Goal: Information Seeking & Learning: Learn about a topic

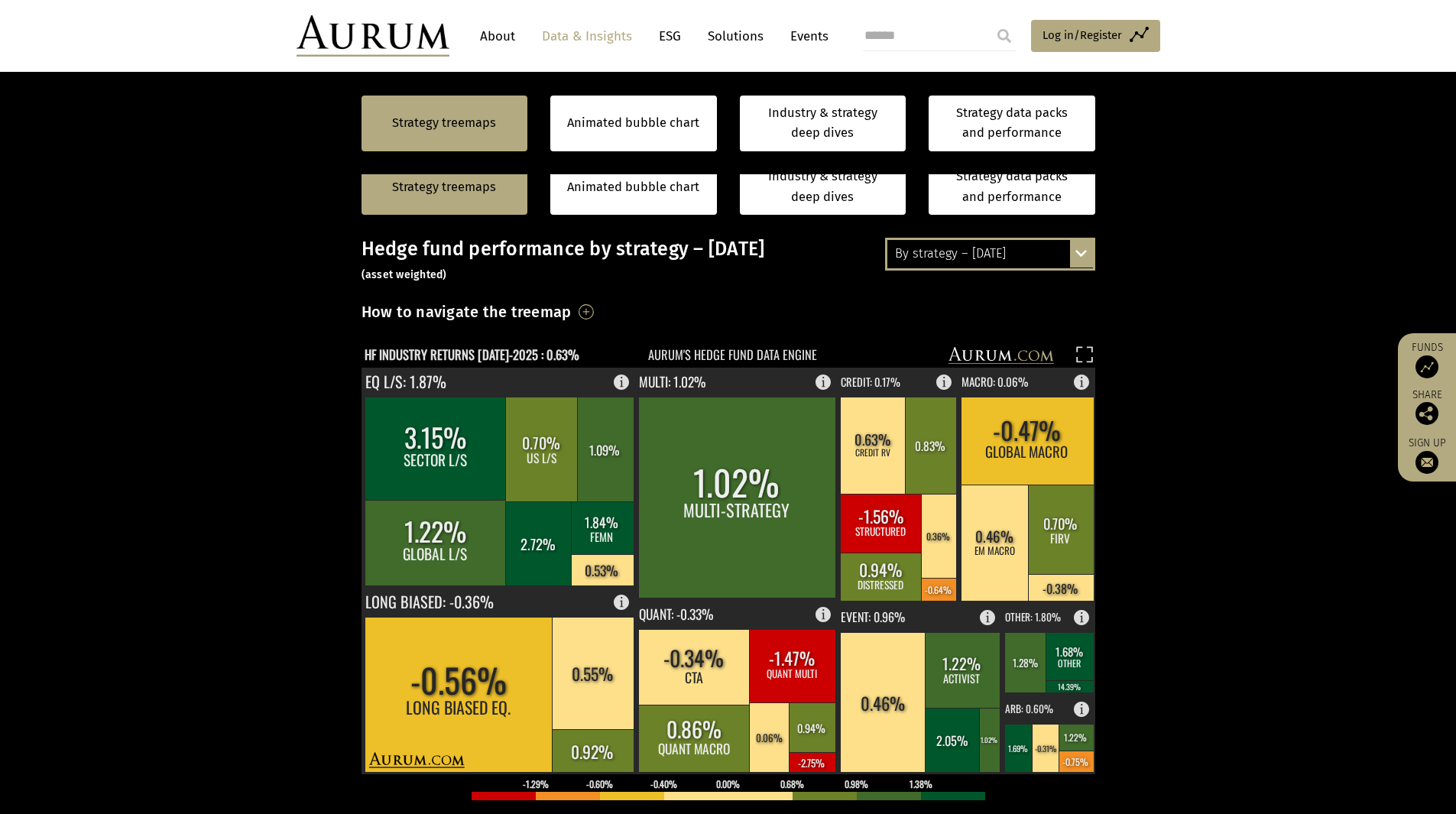
scroll to position [345, 0]
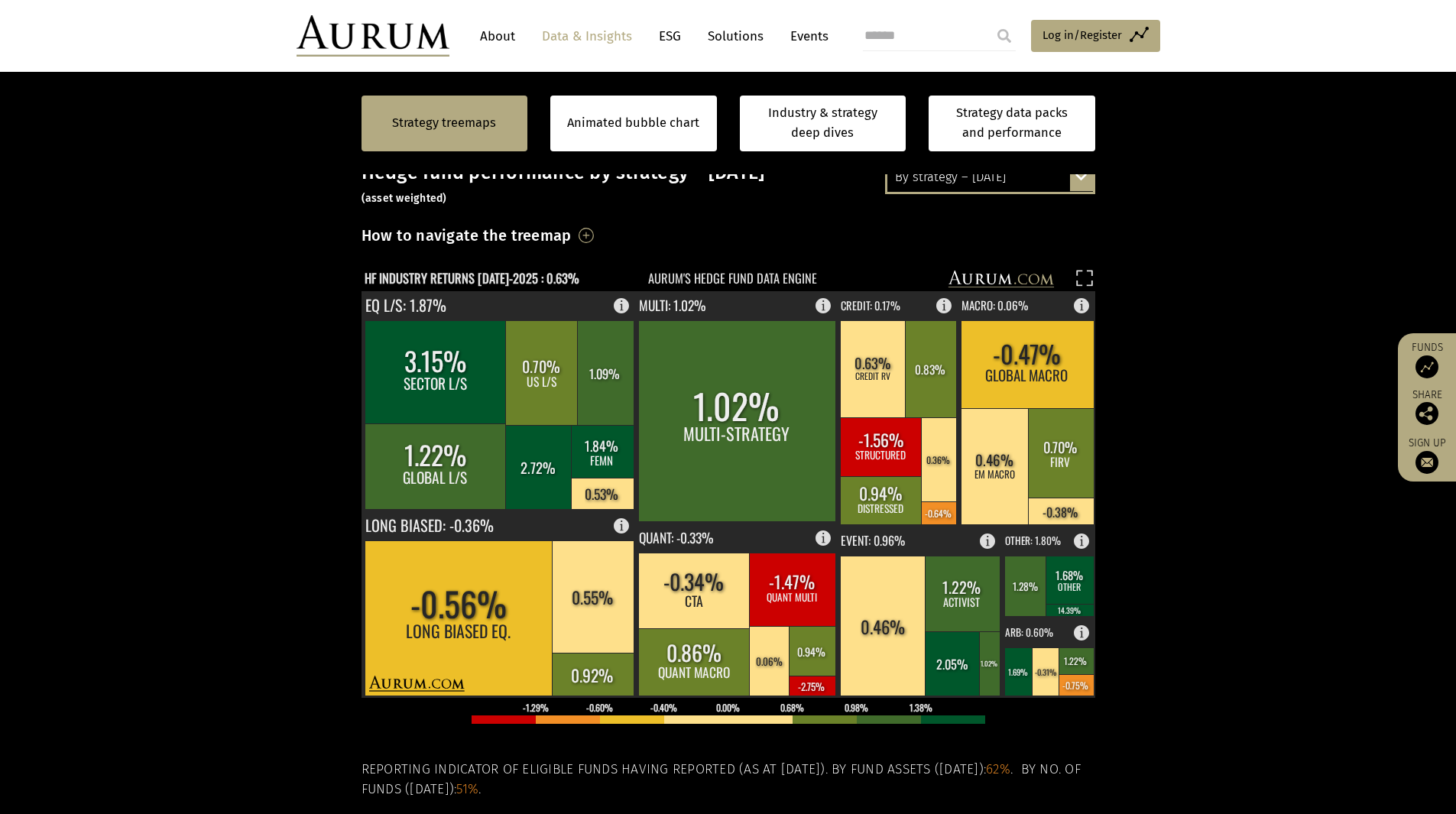
drag, startPoint x: 1297, startPoint y: 641, endPoint x: 1254, endPoint y: 612, distance: 51.9
click at [1297, 641] on section "Strategy treemaps Animated bubble chart Industry & strategy deep dives Strategy…" at bounding box center [728, 537] width 1456 height 955
click at [1279, 645] on section "Strategy treemaps Animated bubble chart Industry & strategy deep dives Strategy…" at bounding box center [728, 537] width 1456 height 955
click at [808, 686] on rect at bounding box center [811, 685] width 47 height 20
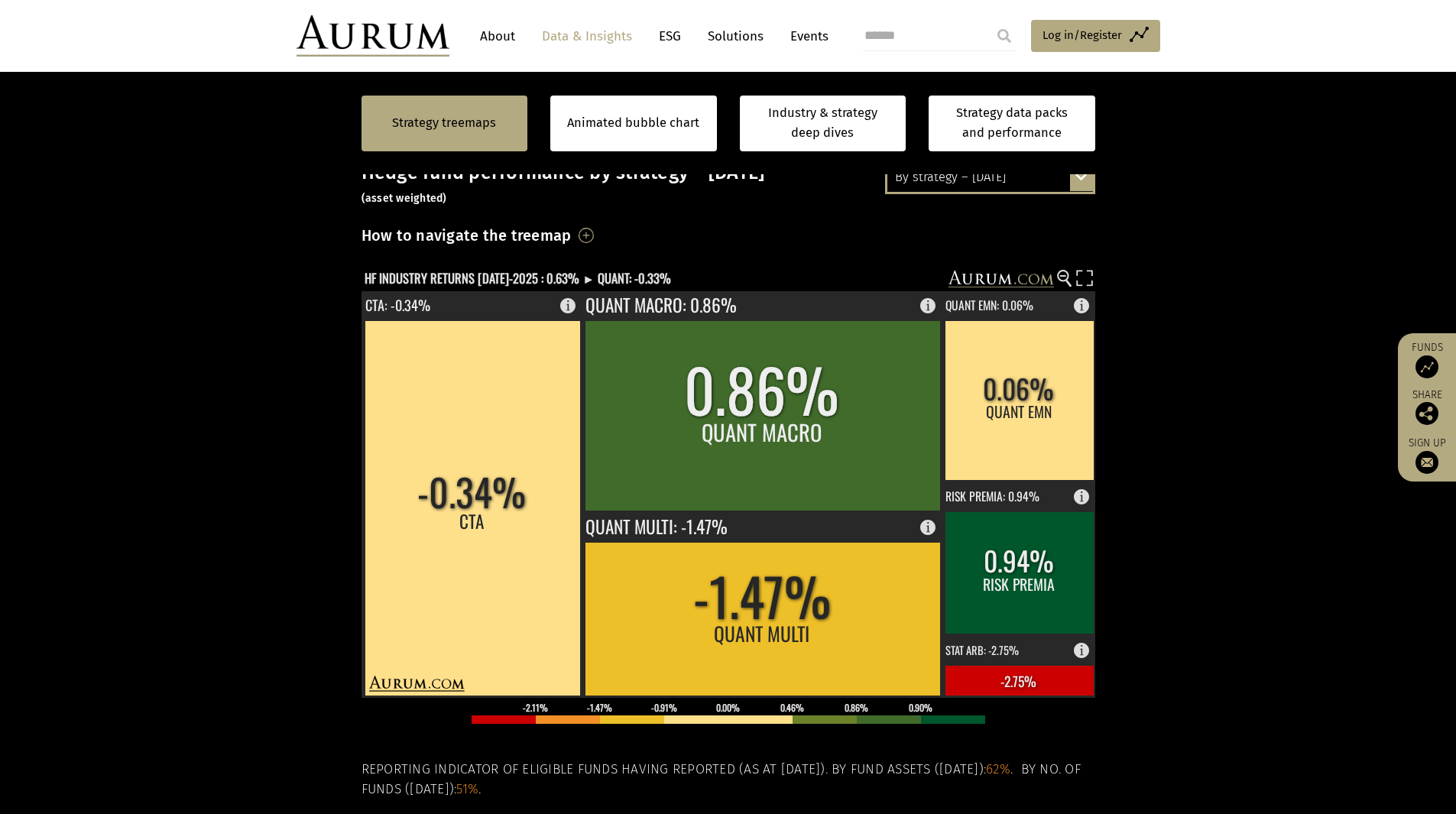
drag, startPoint x: 107, startPoint y: 245, endPoint x: 69, endPoint y: 145, distance: 107.0
click at [107, 245] on section "Strategy treemaps Animated bubble chart Industry & strategy deep dives Strategy…" at bounding box center [728, 537] width 1456 height 955
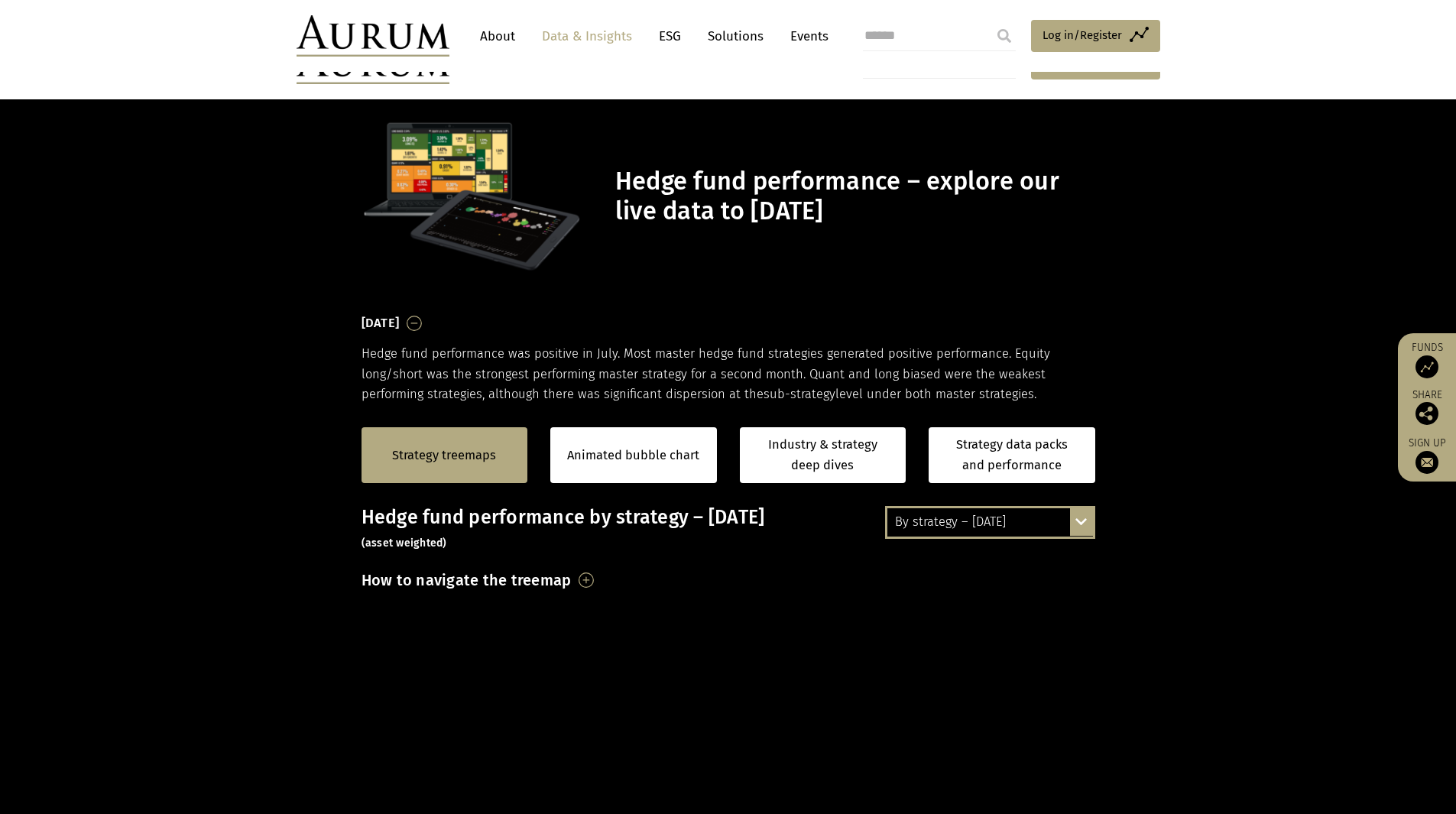
scroll to position [535, 0]
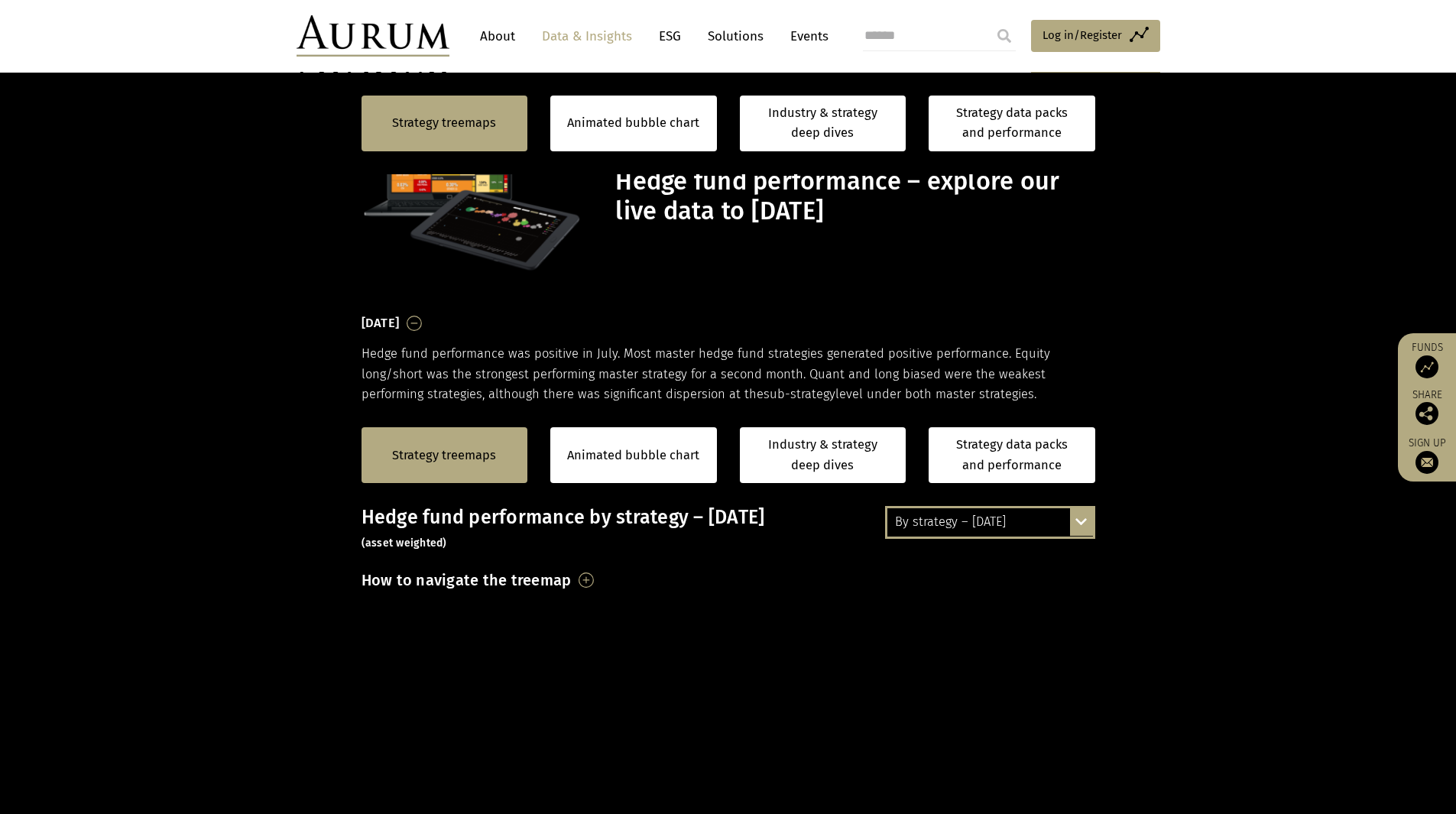
scroll to position [382, 0]
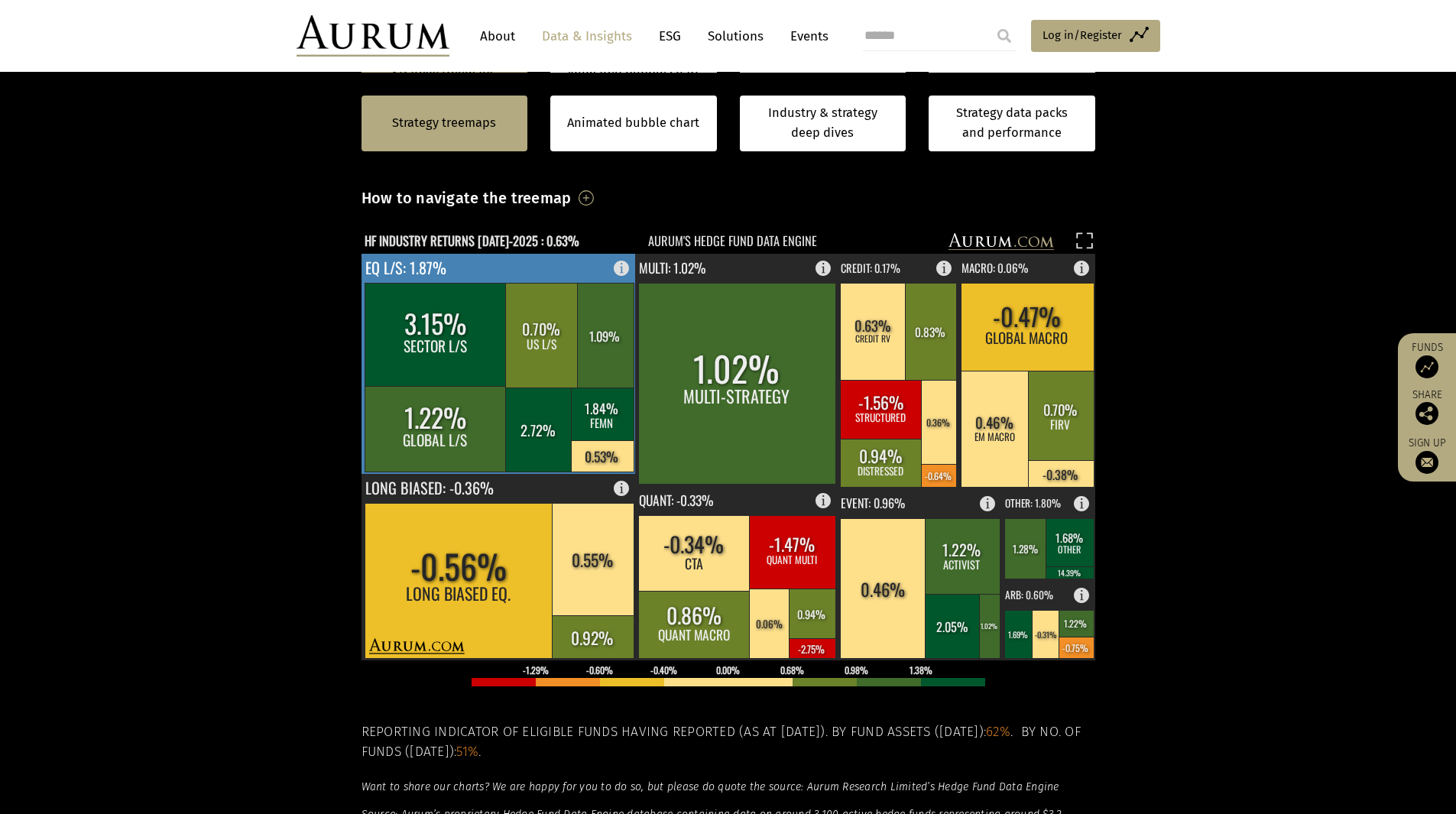
click at [551, 428] on rect at bounding box center [539, 429] width 68 height 84
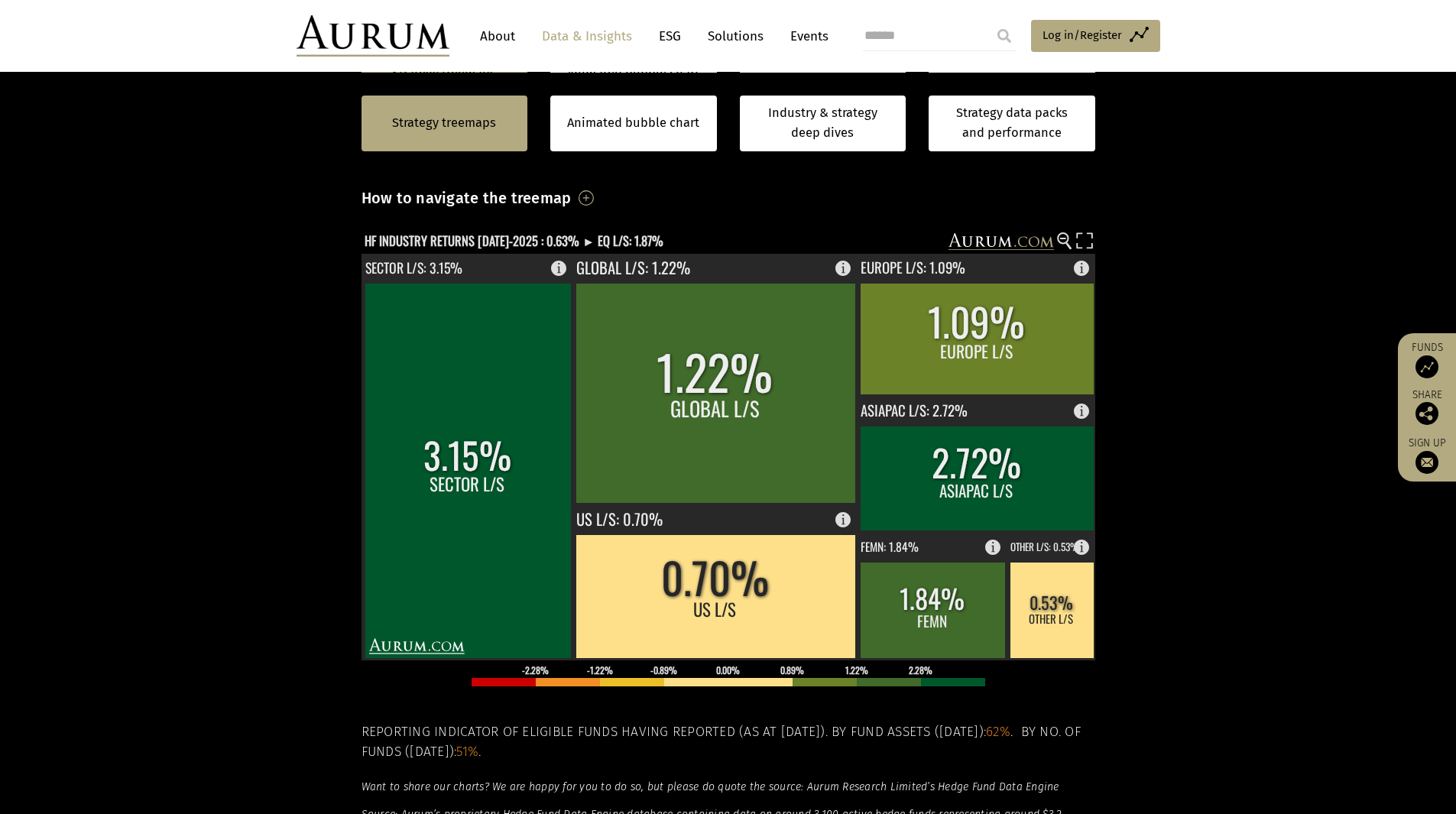
click at [169, 481] on section "Strategy treemaps Animated bubble chart Industry & strategy deep dives Strategy…" at bounding box center [728, 499] width 1456 height 955
click at [1206, 498] on section "Strategy treemaps Animated bubble chart Industry & strategy deep dives Strategy…" at bounding box center [728, 499] width 1456 height 955
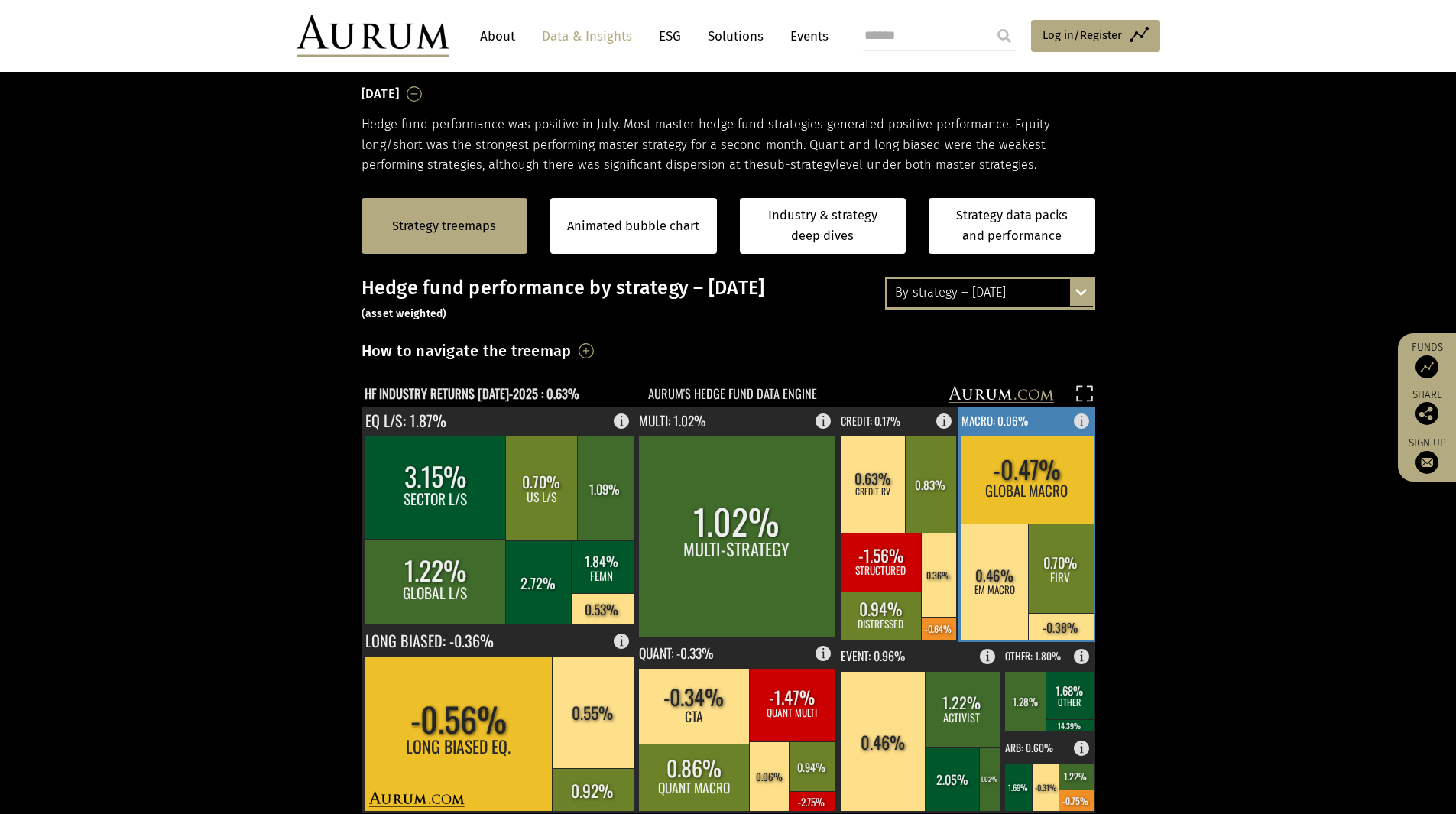
scroll to position [382, 0]
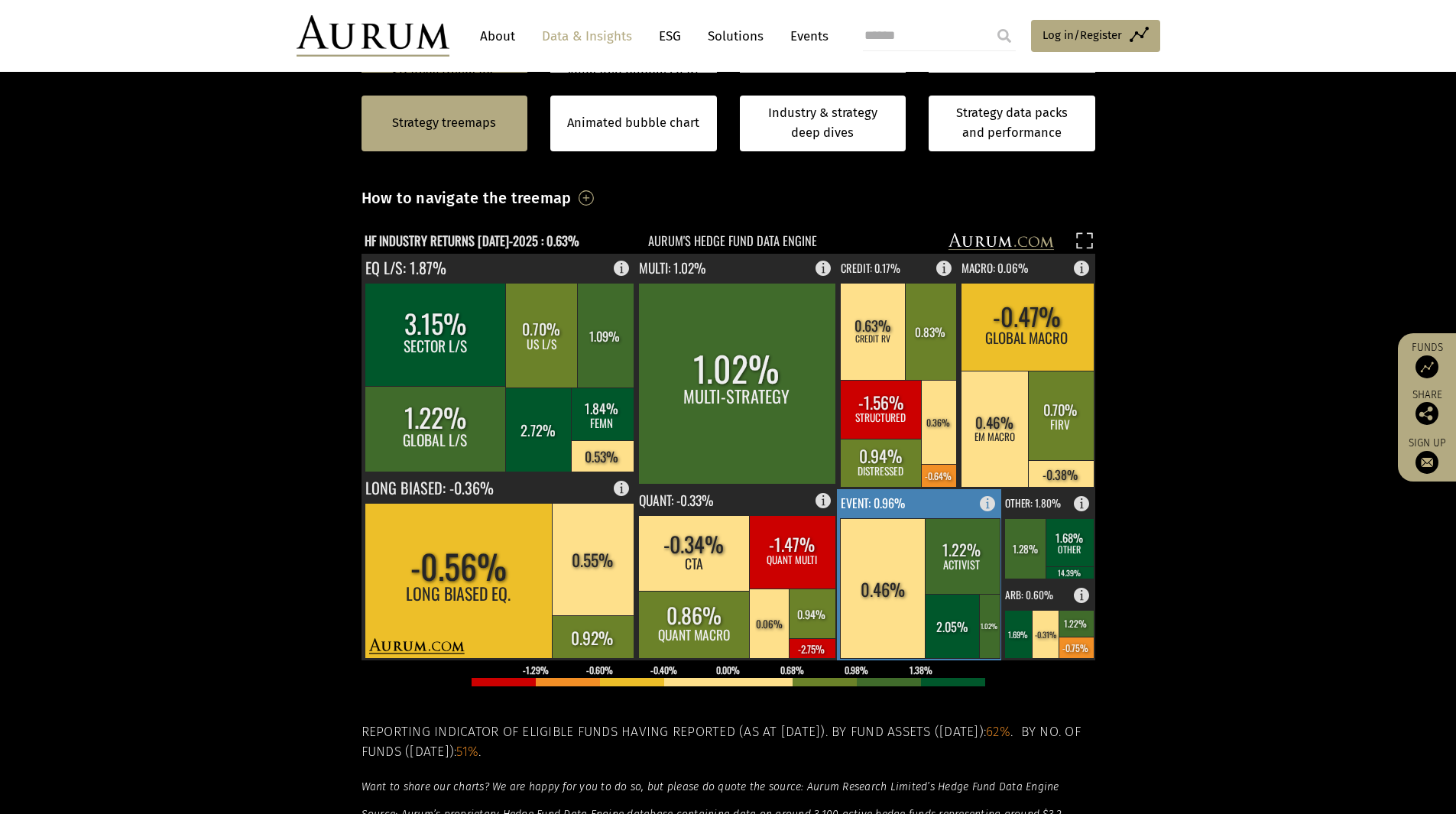
click at [919, 620] on rect at bounding box center [882, 588] width 86 height 140
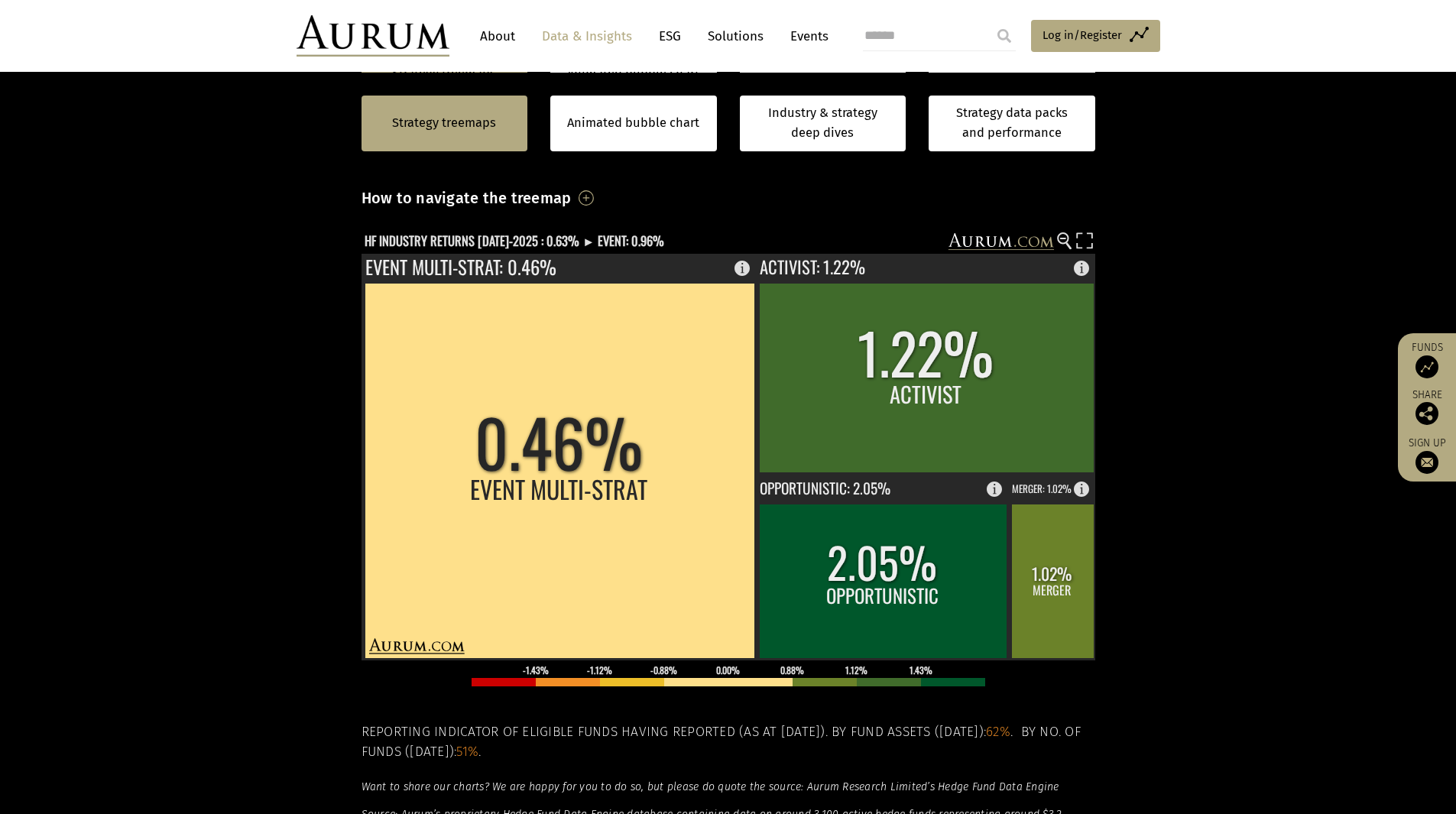
drag, startPoint x: 1162, startPoint y: 266, endPoint x: 1117, endPoint y: 262, distance: 45.2
click at [1162, 266] on section "Strategy treemaps Animated bubble chart Industry & strategy deep dives Strategy…" at bounding box center [728, 499] width 1456 height 955
click at [294, 271] on section "Strategy treemaps Animated bubble chart Industry & strategy deep dives Strategy…" at bounding box center [728, 499] width 1456 height 955
click at [563, 241] on text "HF INDUSTRY RETURNS JUL-2025 : 0.63% ► EVENT: 0.96%" at bounding box center [514, 240] width 299 height 19
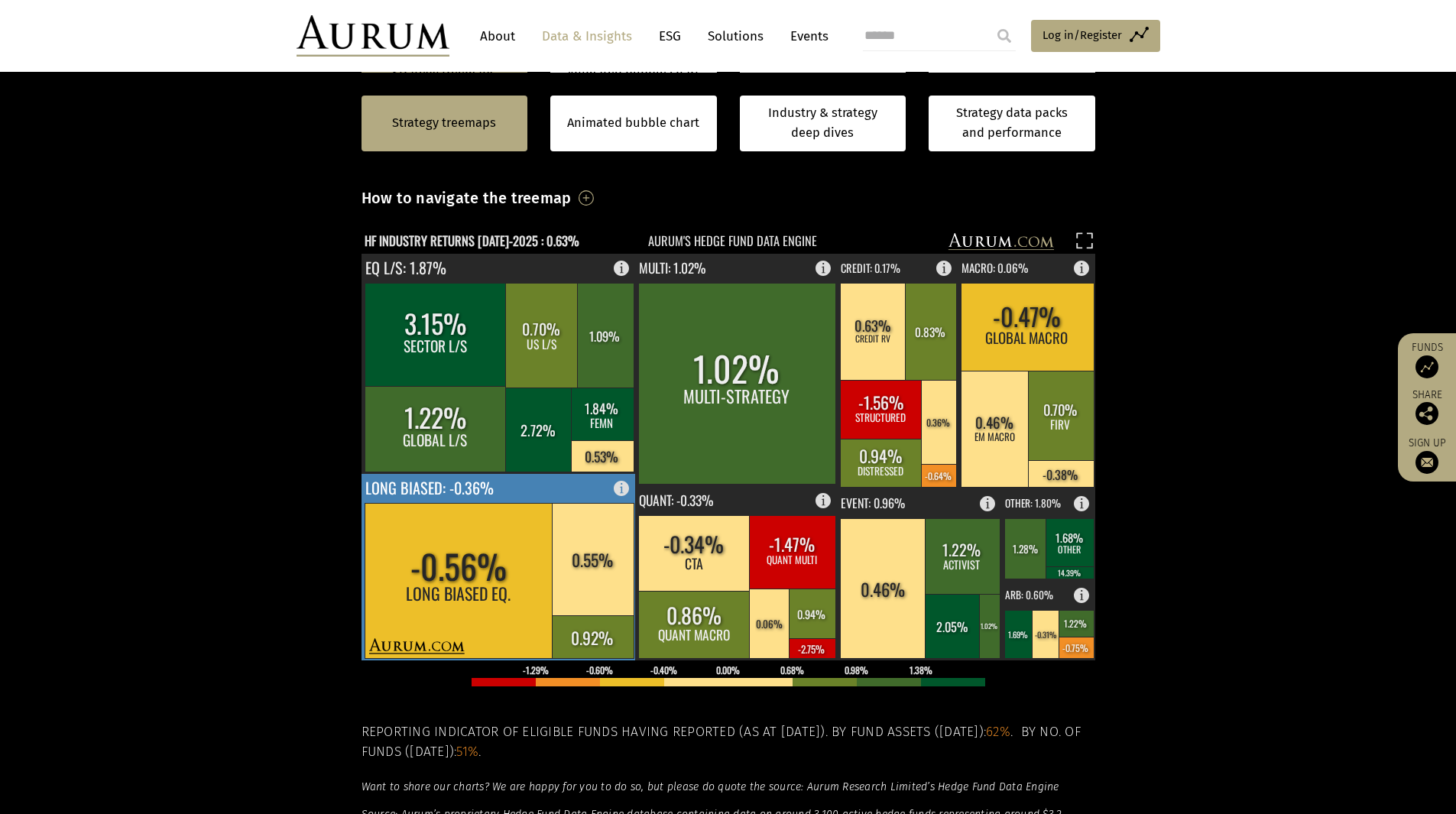
click at [601, 565] on rect at bounding box center [592, 558] width 82 height 112
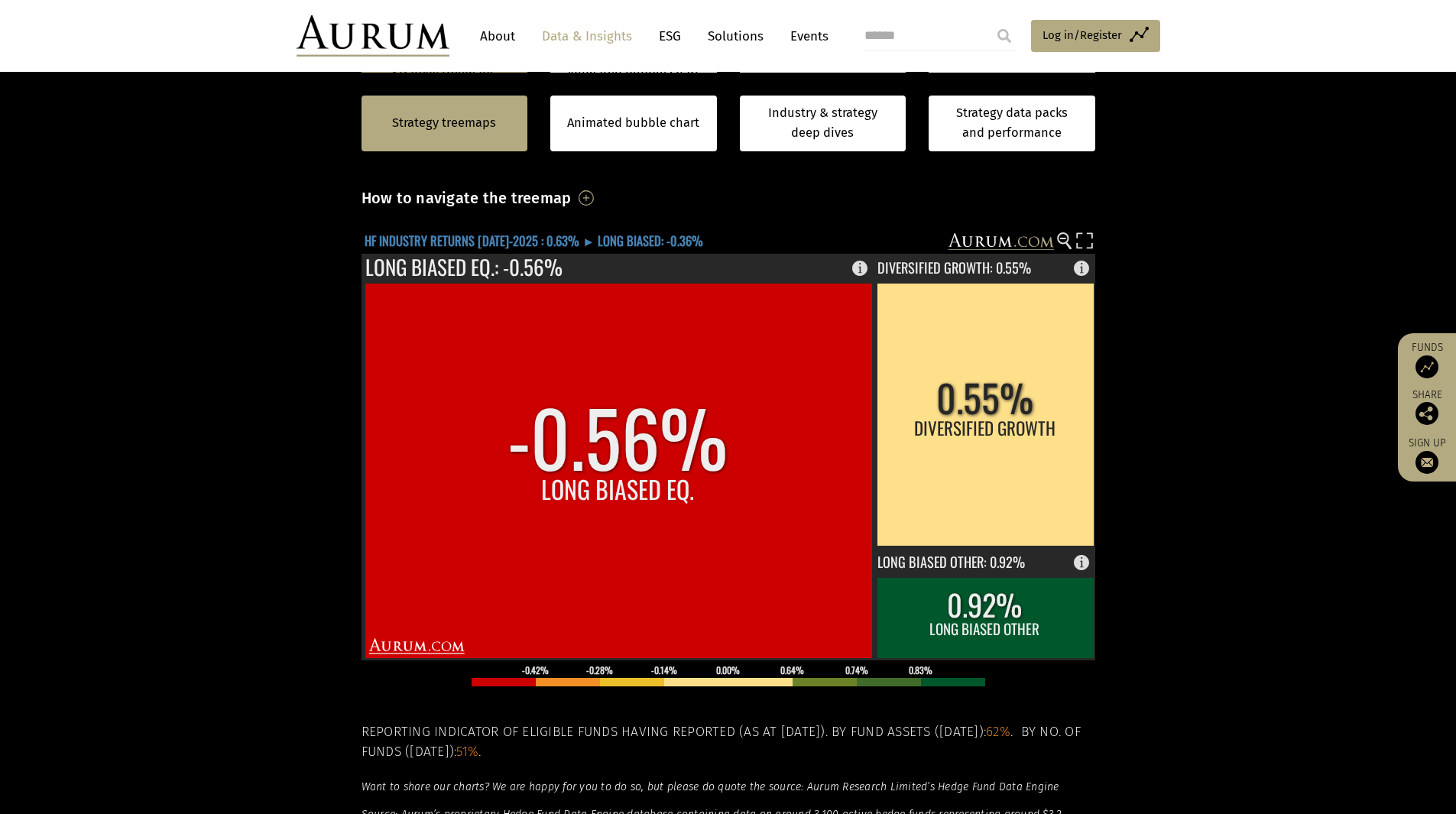
click at [453, 233] on text "HF INDUSTRY RETURNS JUL-2025 : 0.63% ► LONG BIASED: -0.36%" at bounding box center [533, 240] width 339 height 19
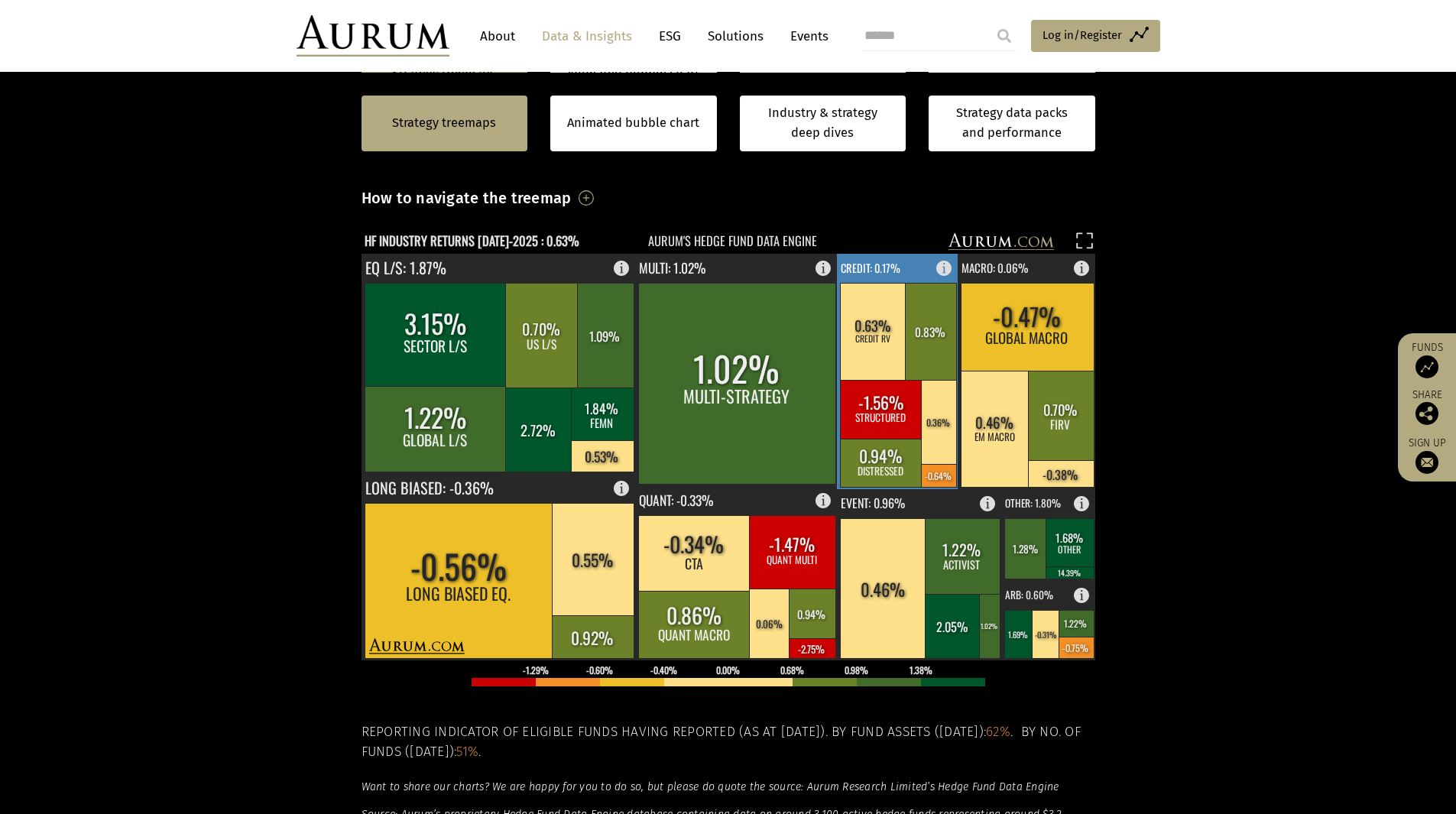
click at [903, 321] on rect at bounding box center [873, 332] width 67 height 97
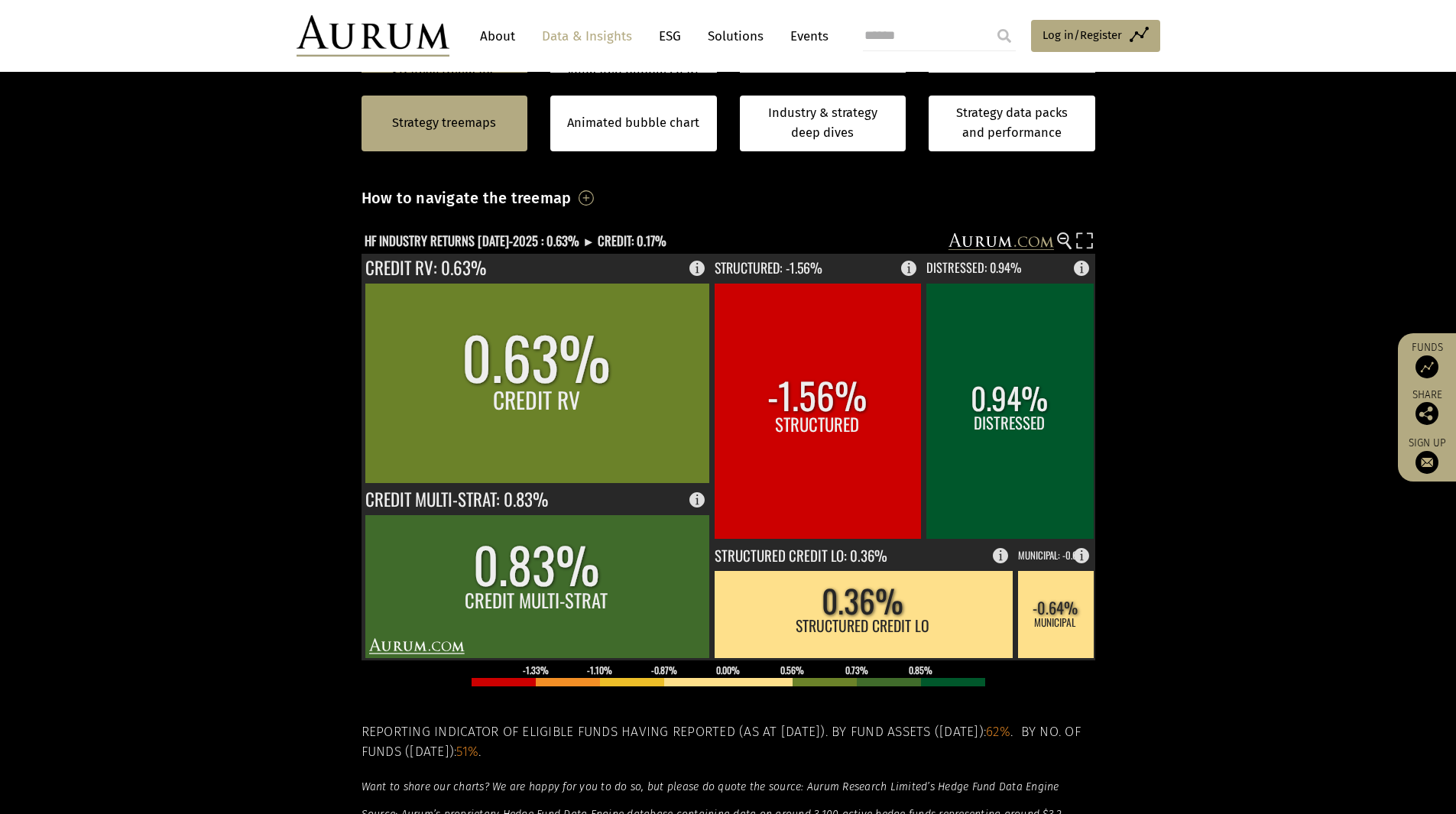
click at [1167, 441] on section "Strategy treemaps Animated bubble chart Industry & strategy deep dives Strategy…" at bounding box center [728, 499] width 1456 height 955
click at [140, 236] on section "Strategy treemaps Animated bubble chart Industry & strategy deep dives Strategy…" at bounding box center [728, 499] width 1456 height 955
